Goal: Submit feedback/report problem

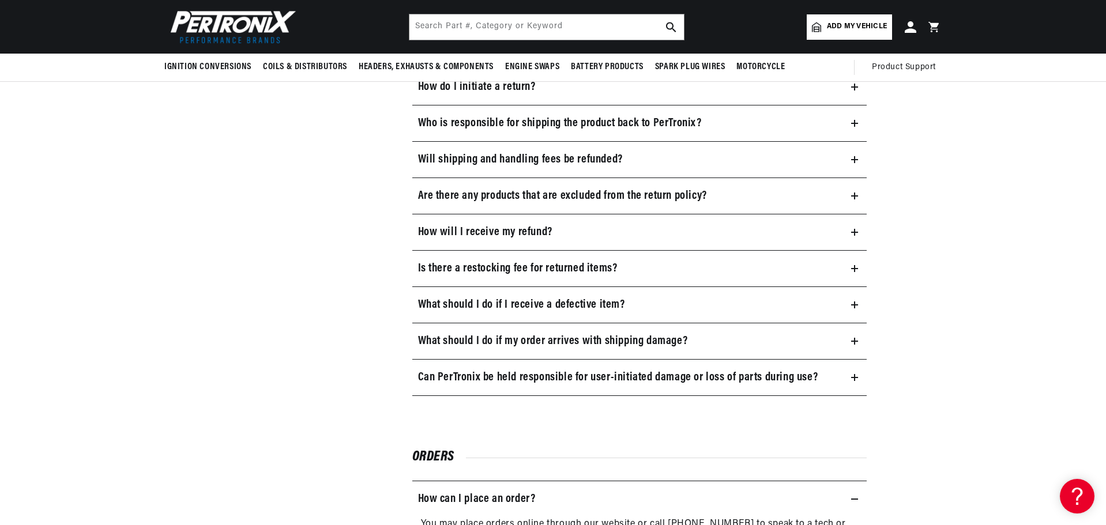
scroll to position [661, 0]
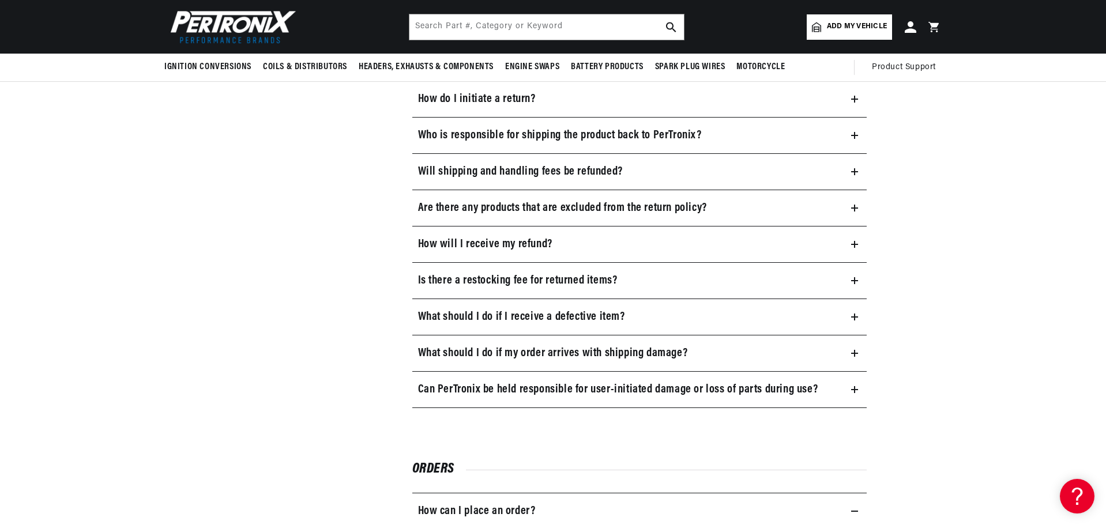
click at [614, 308] on summary "What should I do if I receive a defective item?" at bounding box center [639, 317] width 455 height 36
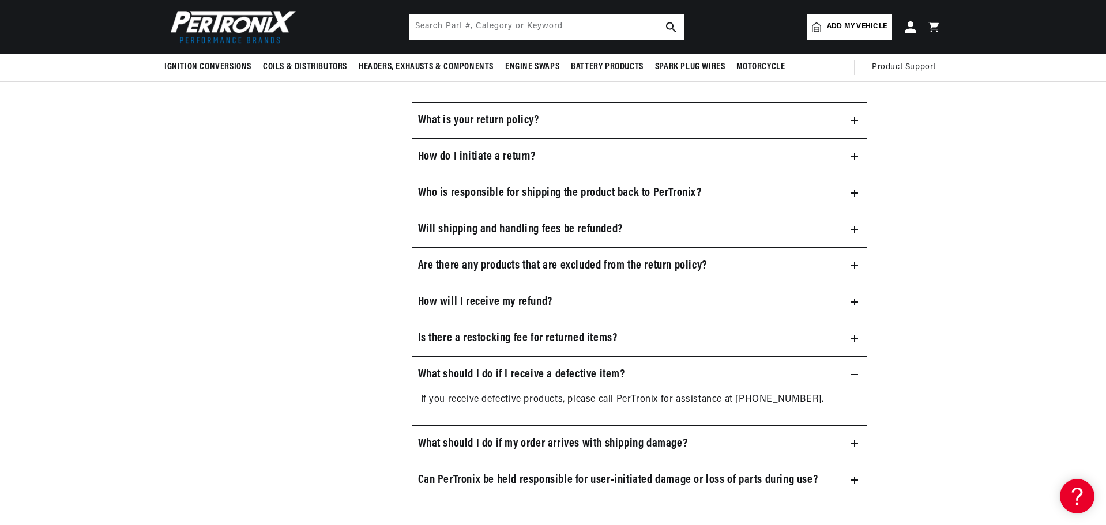
scroll to position [0, 0]
click at [620, 107] on summary "What is your return policy?" at bounding box center [639, 121] width 455 height 36
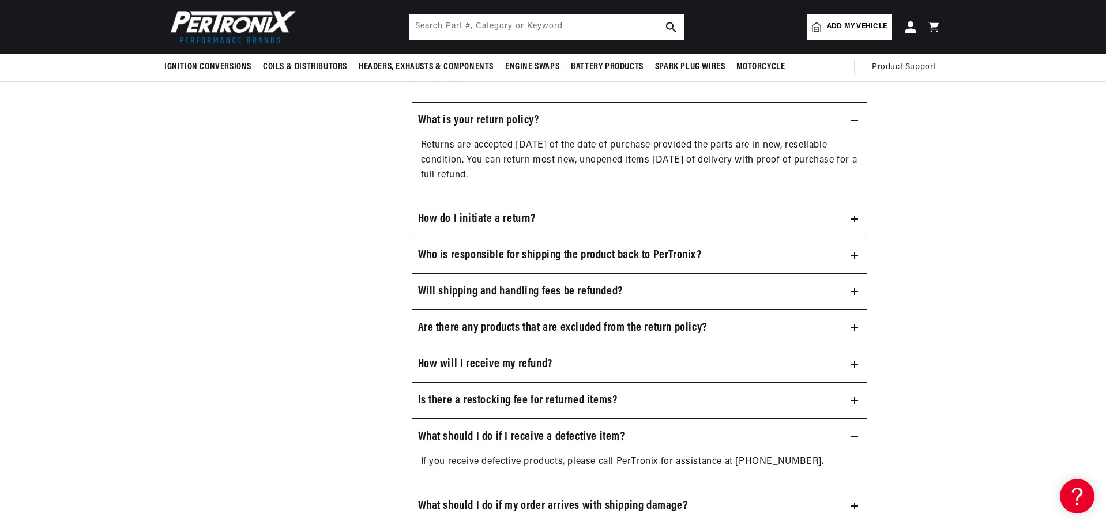
scroll to position [0, 720]
click at [562, 218] on summary "How do I initiate a return?" at bounding box center [639, 219] width 455 height 36
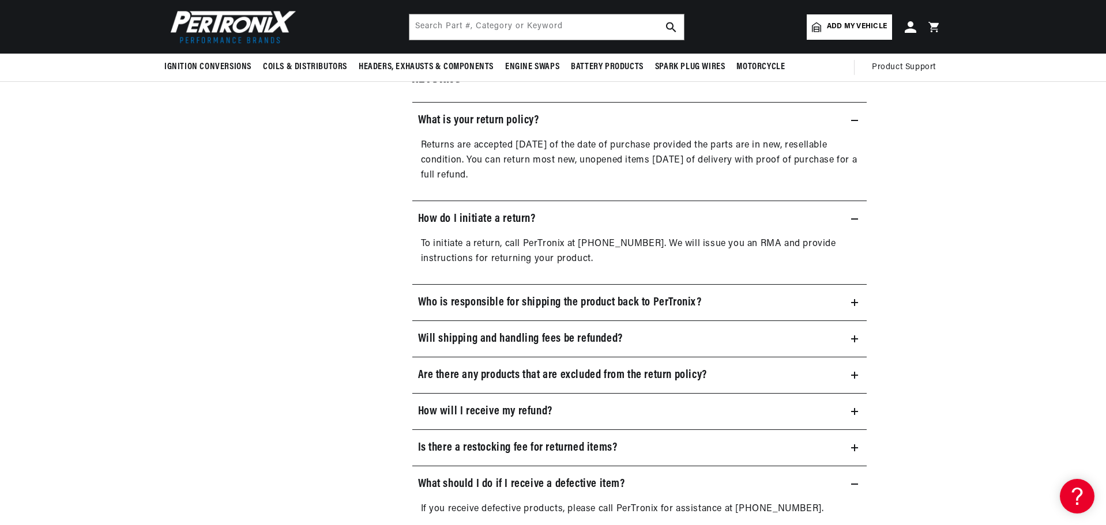
click at [562, 218] on summary "How do I initiate a return?" at bounding box center [639, 219] width 455 height 36
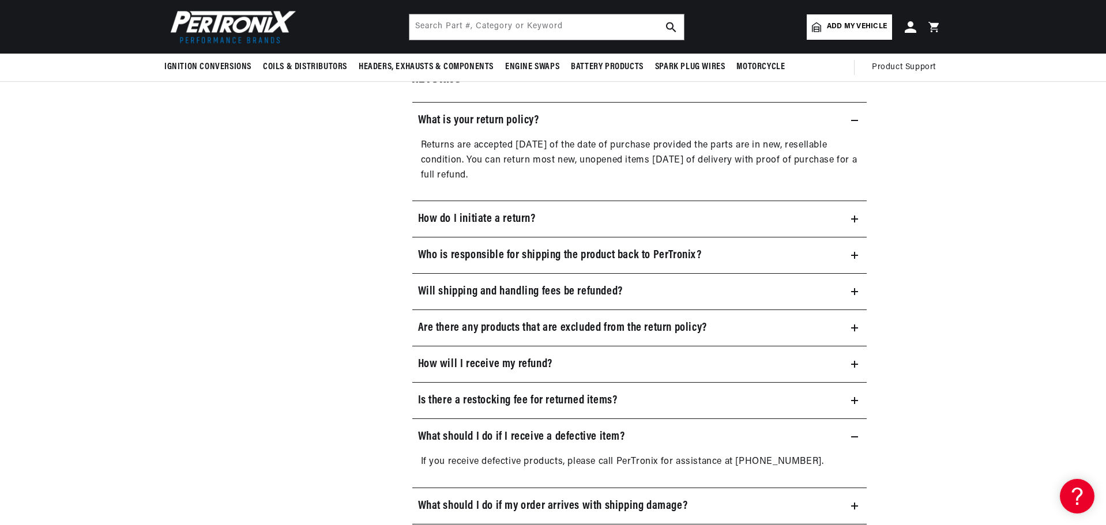
click at [562, 252] on h3 "Who is responsible for shipping the product back to PerTronix?" at bounding box center [560, 255] width 284 height 18
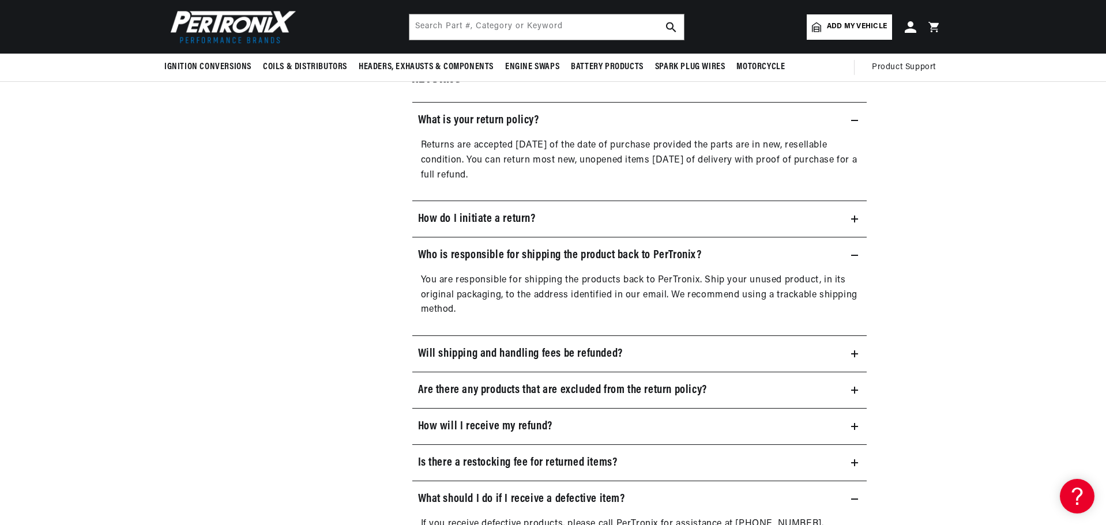
drag, startPoint x: 564, startPoint y: 251, endPoint x: 565, endPoint y: 269, distance: 17.9
click at [567, 255] on h3 "Who is responsible for shipping the product back to PerTronix?" at bounding box center [560, 255] width 284 height 18
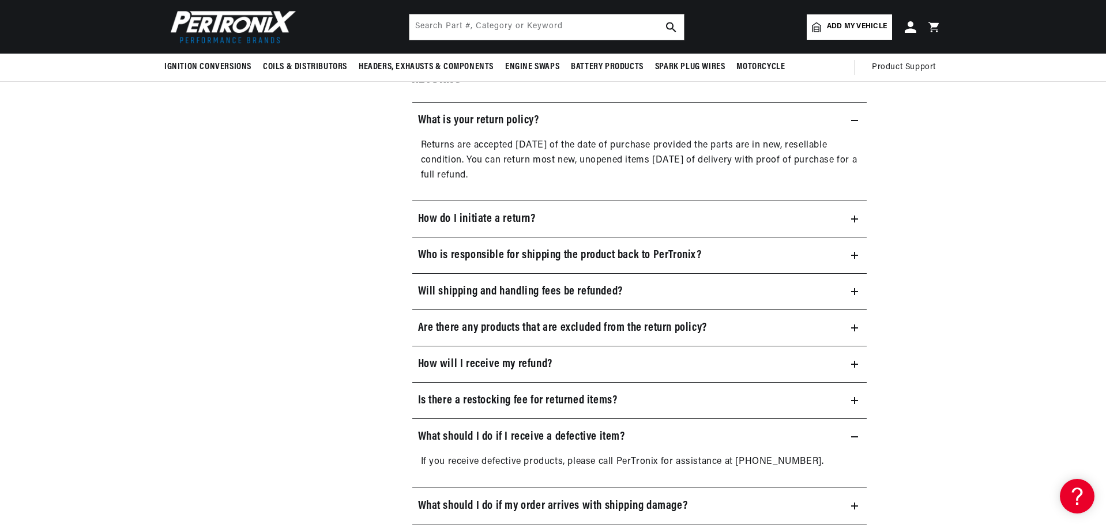
scroll to position [0, 1441]
click at [764, 330] on summary "Are there any products that are excluded from the return policy?" at bounding box center [639, 328] width 455 height 36
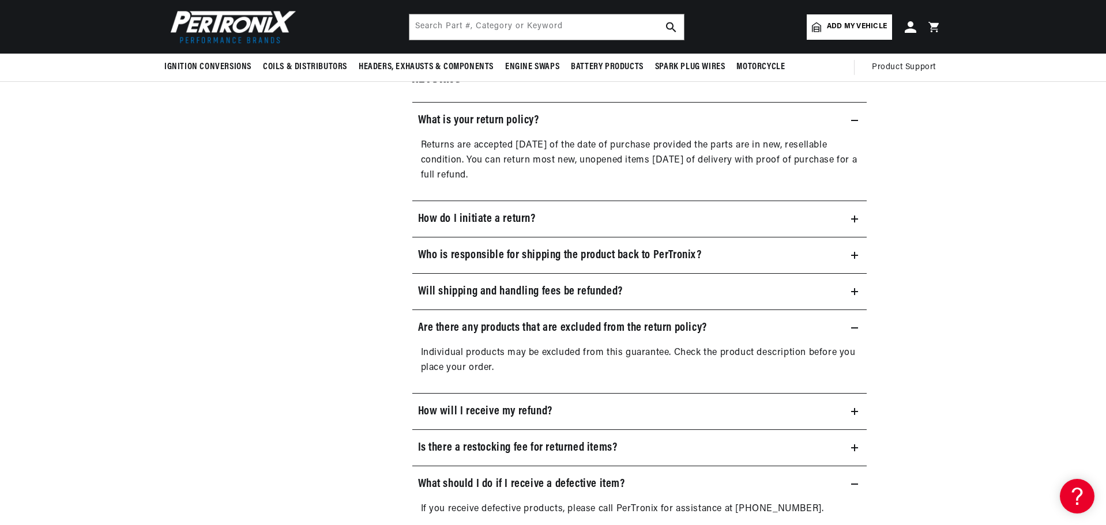
click at [764, 329] on summary "Are there any products that are excluded from the return policy?" at bounding box center [639, 328] width 455 height 36
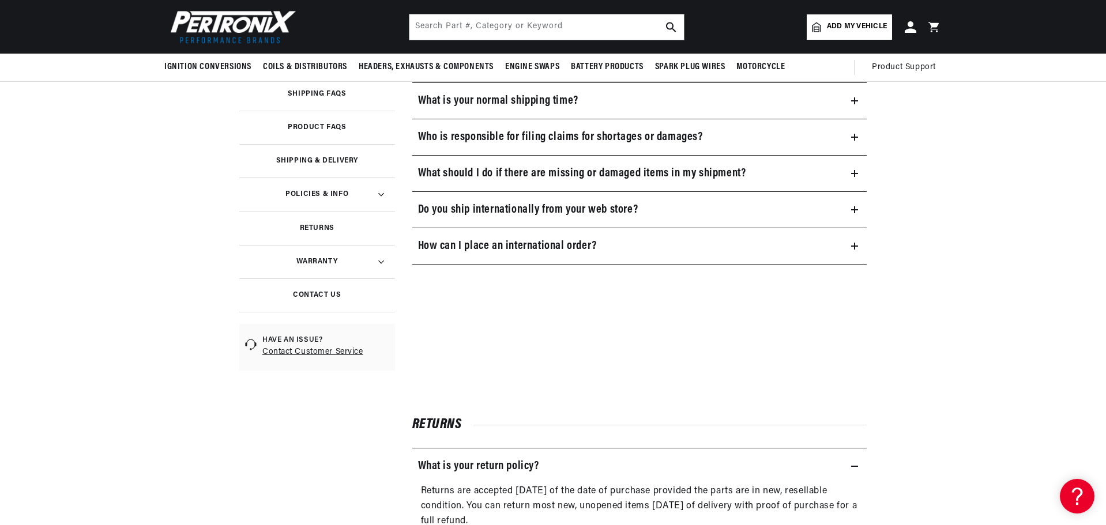
scroll to position [0, 0]
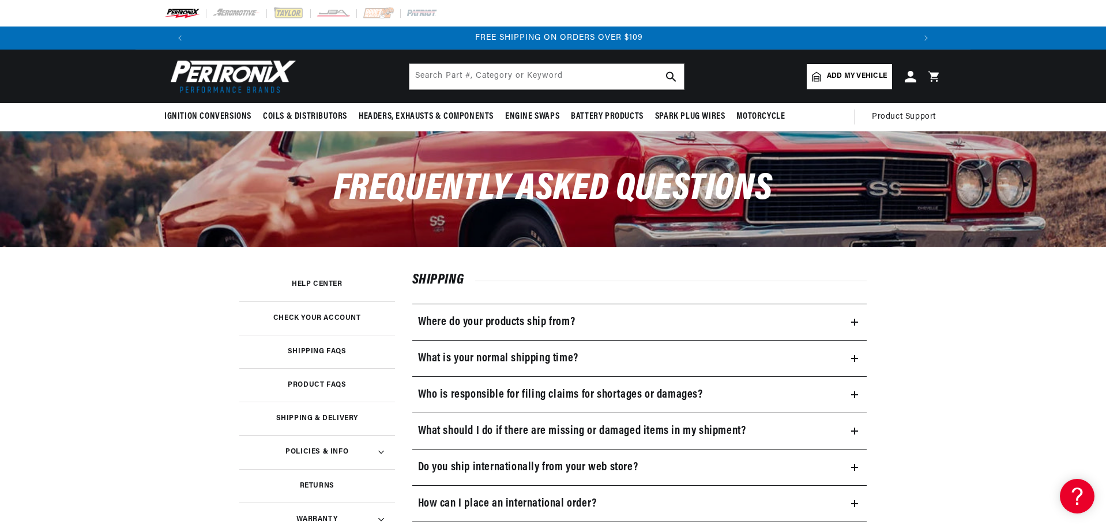
click at [333, 62] on header "BETTER SEARCH RESULTS Add your vehicle's year, make, and model to find parts be…" at bounding box center [553, 77] width 835 height 54
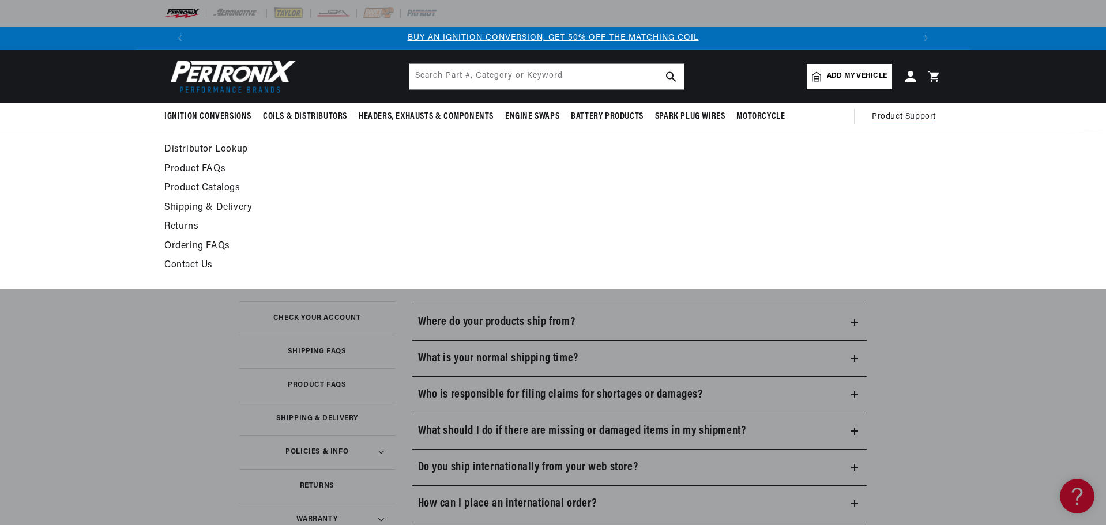
click at [178, 261] on link "Contact Us" at bounding box center [447, 266] width 567 height 16
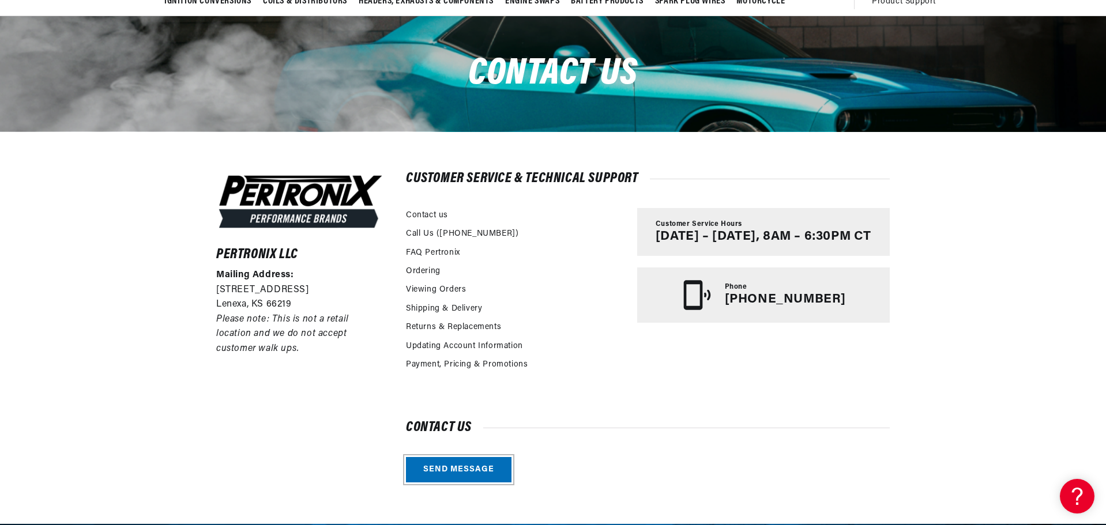
click at [478, 477] on link "Send message" at bounding box center [459, 470] width 106 height 26
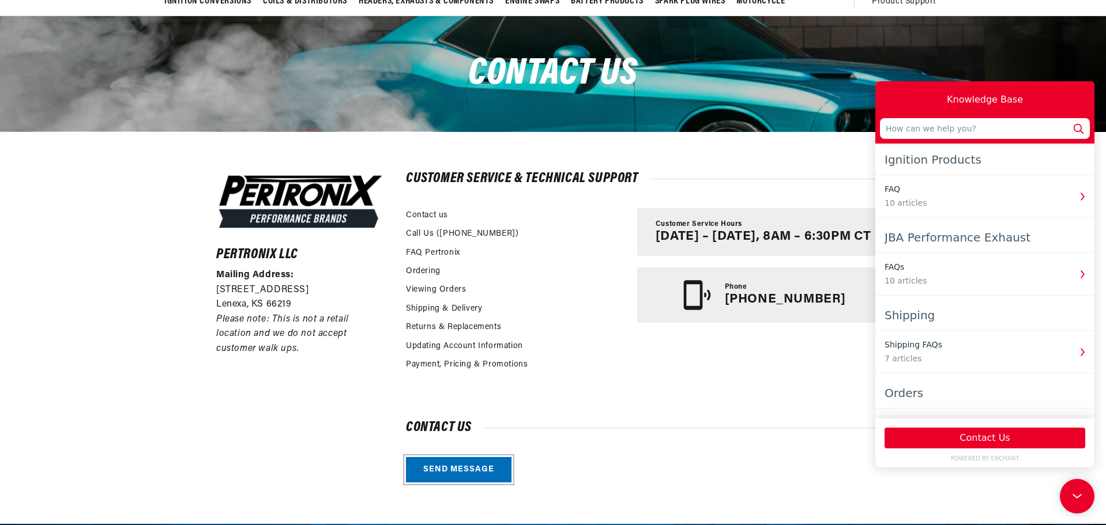
click at [471, 467] on link "Send message" at bounding box center [459, 470] width 106 height 26
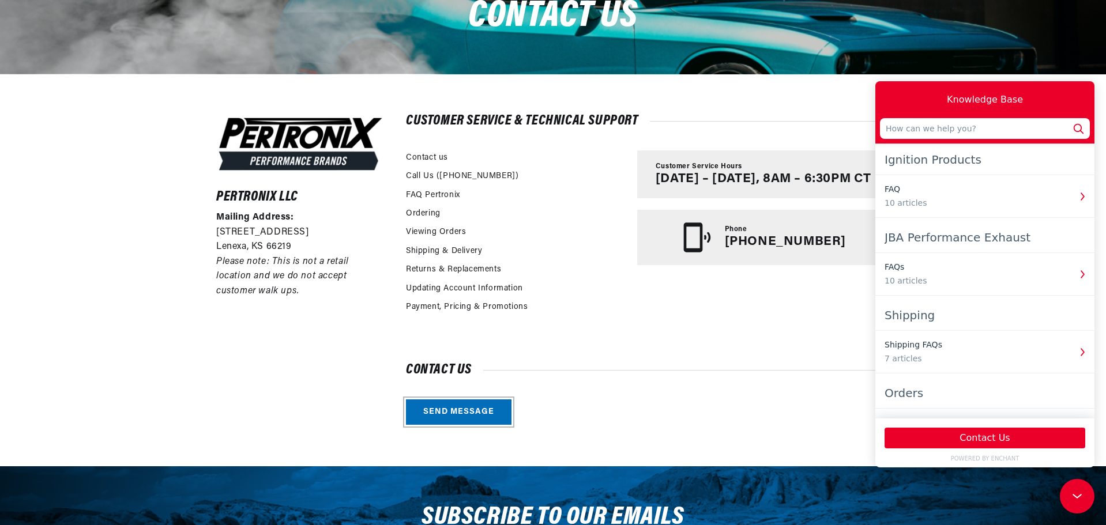
scroll to position [0, 720]
click at [456, 408] on link "Send message" at bounding box center [459, 413] width 106 height 26
click at [802, 407] on div "Contact us Send message" at bounding box center [648, 394] width 484 height 61
click at [469, 411] on link "Send message" at bounding box center [459, 413] width 106 height 26
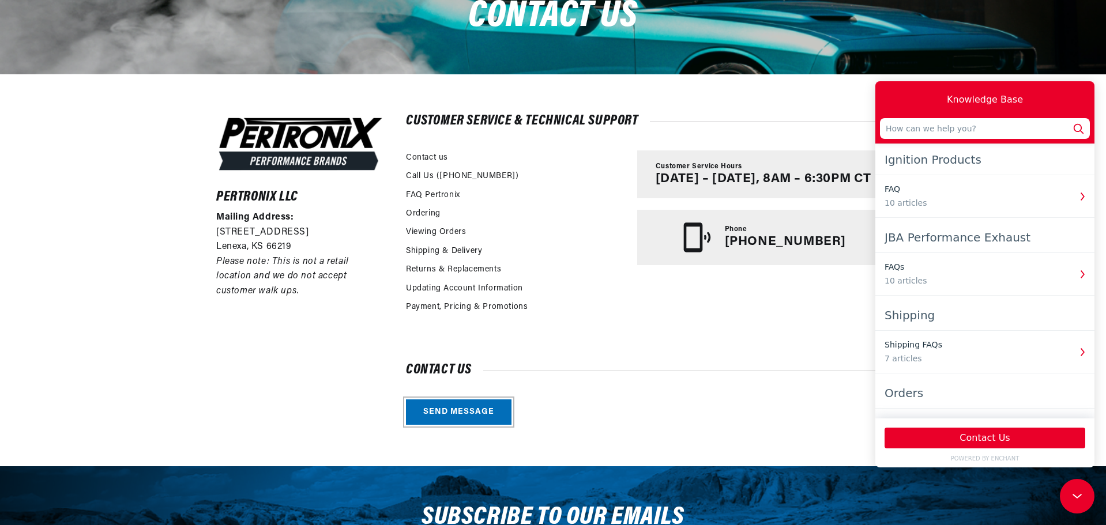
scroll to position [0, 382]
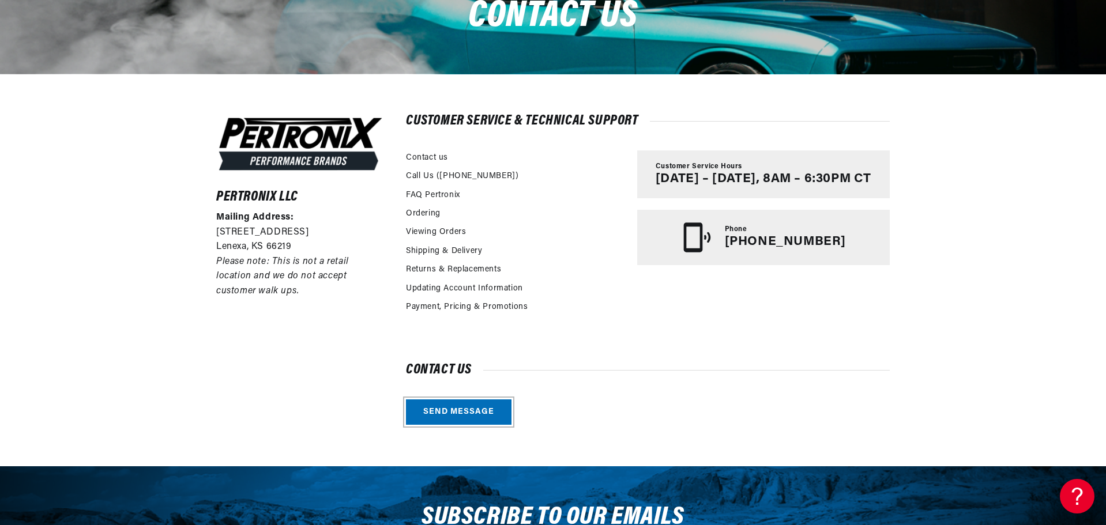
click at [443, 419] on link "Send message" at bounding box center [459, 413] width 106 height 26
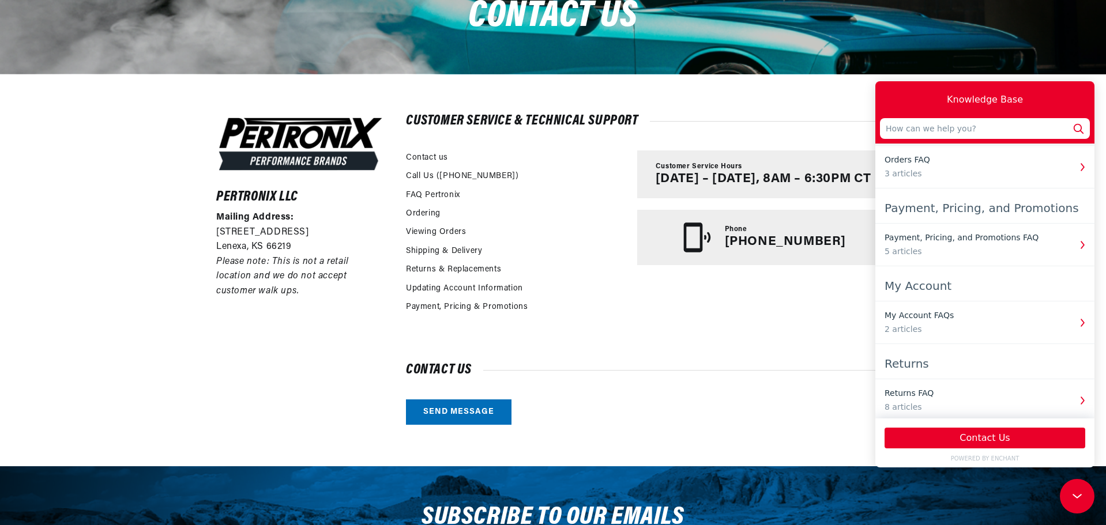
scroll to position [272, 0]
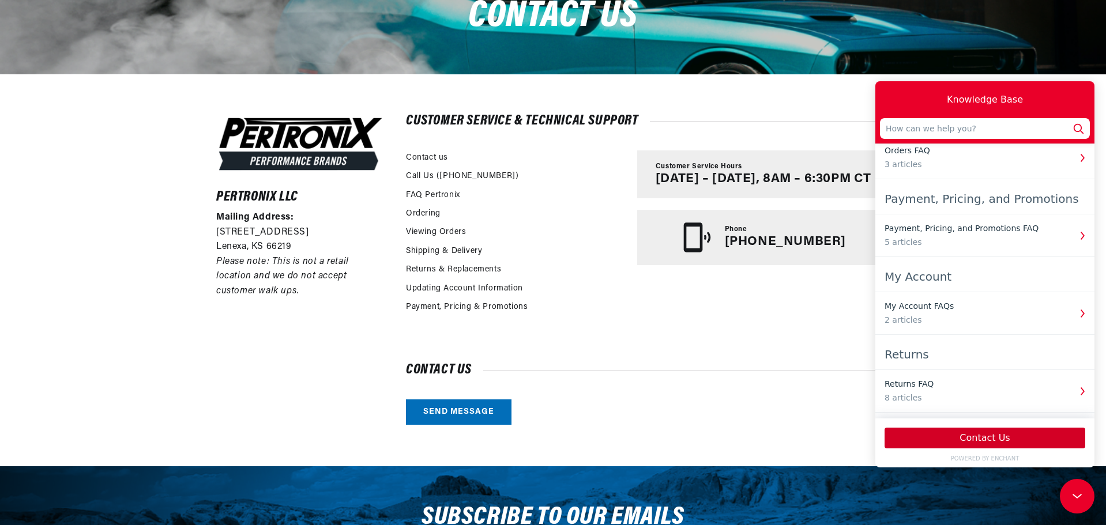
click at [993, 439] on button "Contact Us" at bounding box center [985, 438] width 201 height 21
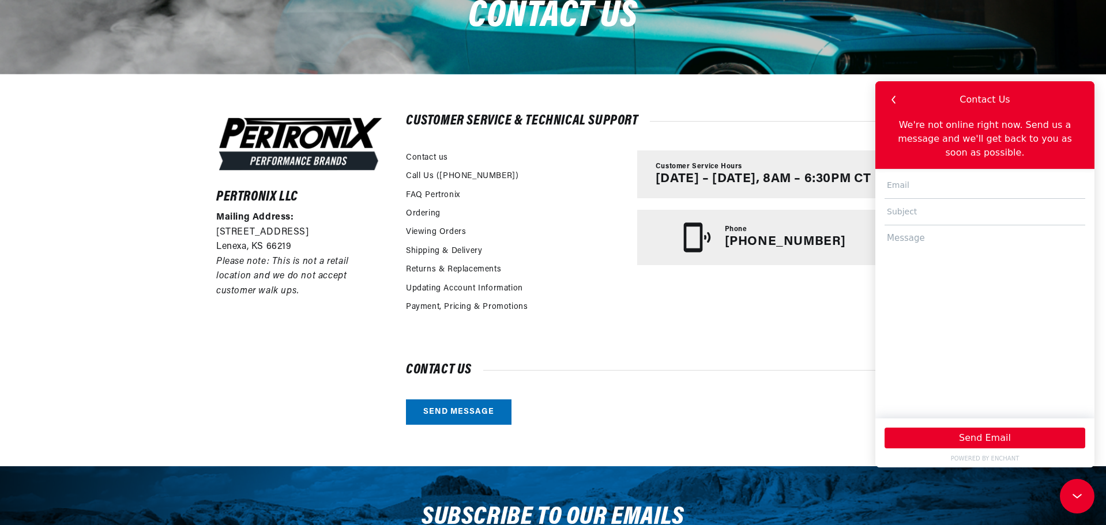
scroll to position [0, 720]
click at [927, 174] on input "text" at bounding box center [985, 185] width 201 height 27
type input "ashtonmcmanis17@yahoo.com"
type input "Defective Part"
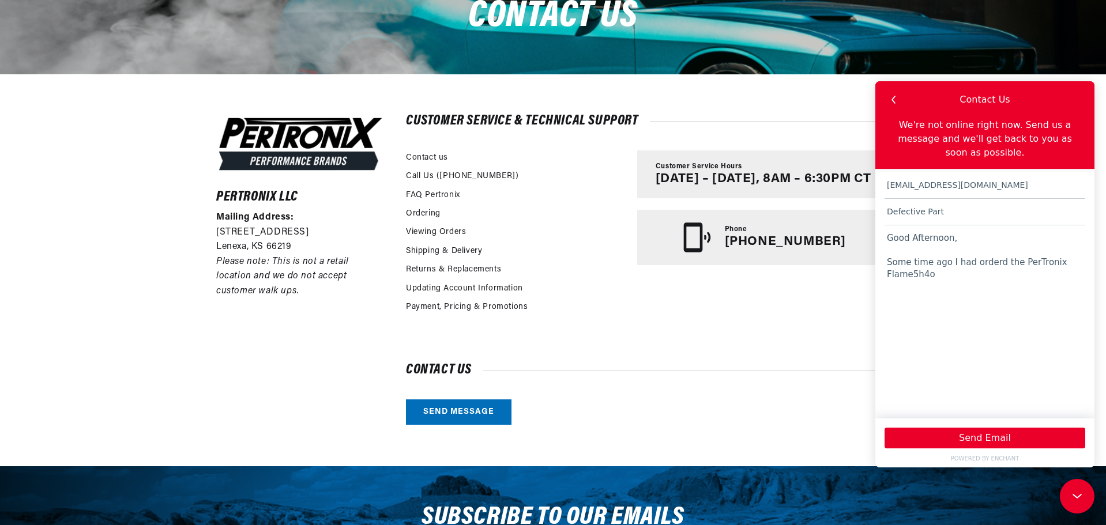
scroll to position [0, 0]
click at [989, 250] on textarea "Good Afternoon, Some time ago I had orderd the PerTronix Flame5h4o2" at bounding box center [985, 316] width 201 height 182
click at [976, 259] on textarea "Good Afternoon, Some time ago I had ordered the PerTronix Flame5h4o2" at bounding box center [985, 316] width 201 height 182
click at [950, 264] on textarea "Good Afternoon, Some time ago I had ordered the PerTronix Flamethrower II (Part…" at bounding box center [985, 316] width 201 height 182
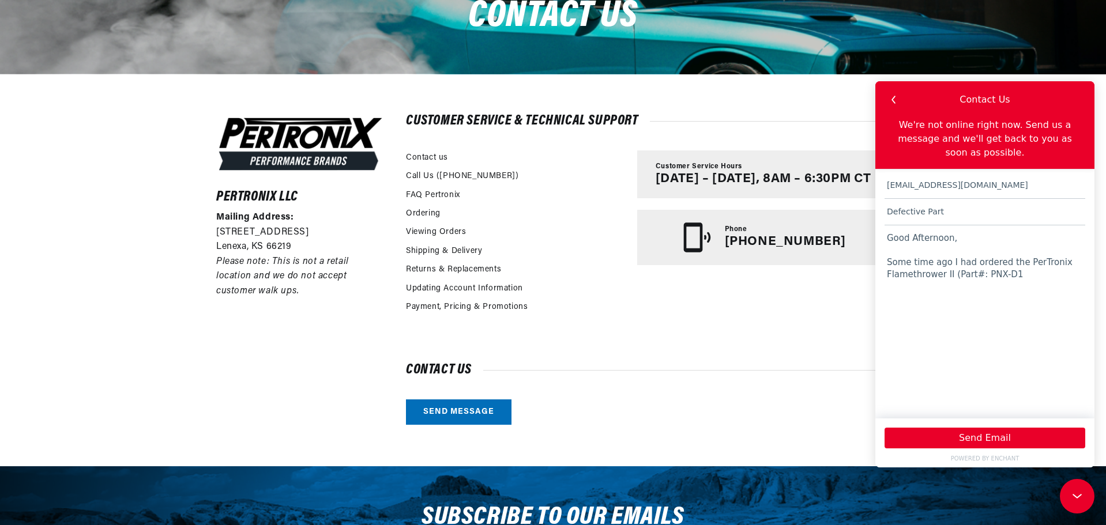
click at [952, 263] on textarea "Good Afternoon, Some time ago I had ordered the PerTronix Flamethrower II (Part…" at bounding box center [985, 316] width 201 height 182
click at [1047, 264] on textarea "Good Afternoon, Some time ago I had ordered the PerTronix Flamethrower II (Summ…" at bounding box center [985, 316] width 201 height 182
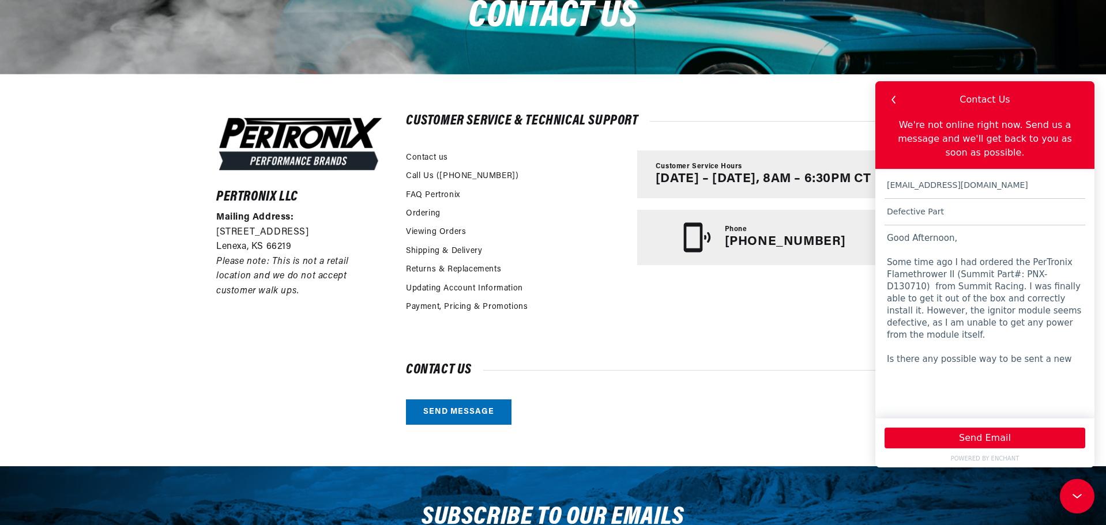
scroll to position [0, 0]
click at [1060, 339] on textarea "Good Afternoon, Some time ago I had ordered the PerTronix Flamethrower II (Summ…" at bounding box center [985, 316] width 201 height 182
click at [1037, 309] on textarea "Good Afternoon, Some time ago I had ordered the PerTronix Flamethrower II (Summ…" at bounding box center [985, 316] width 201 height 182
type textarea "Good Afternoon, Some time ago I had ordered the PerTronix Flamethrower II (Summ…"
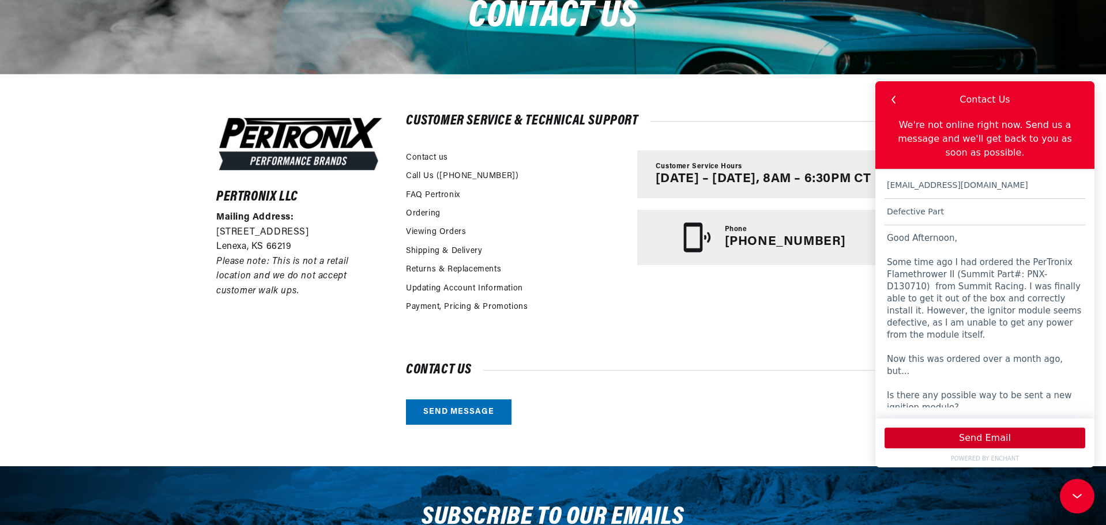
click at [987, 438] on button "Send Email" at bounding box center [985, 438] width 201 height 21
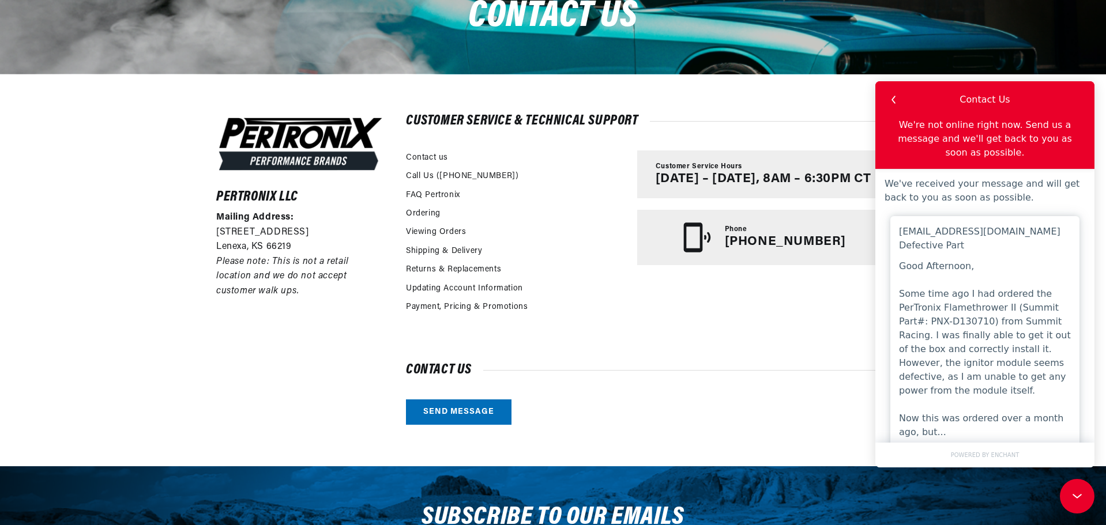
scroll to position [0, 1441]
click at [809, 314] on div "Customer Service Hours Monday – Friday, 8AM – 6:30PM CT Phone (913) 808-2376" at bounding box center [763, 235] width 253 height 168
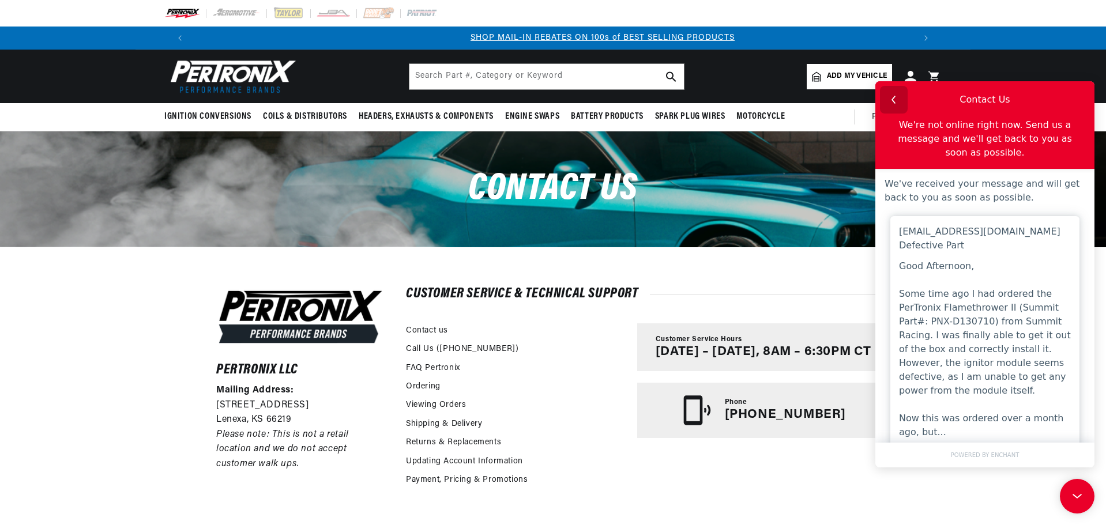
scroll to position [0, 720]
click at [896, 95] on icon "button" at bounding box center [893, 99] width 15 height 15
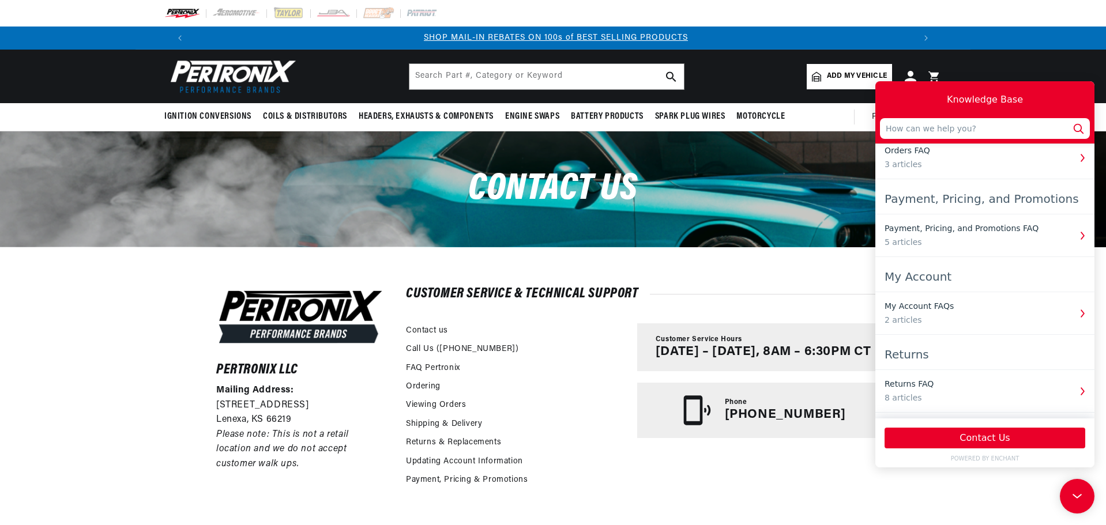
click at [977, 68] on div "BETTER SEARCH RESULTS Add your vehicle's year, make, and model to find parts be…" at bounding box center [553, 77] width 1106 height 54
